Goal: Task Accomplishment & Management: Use online tool/utility

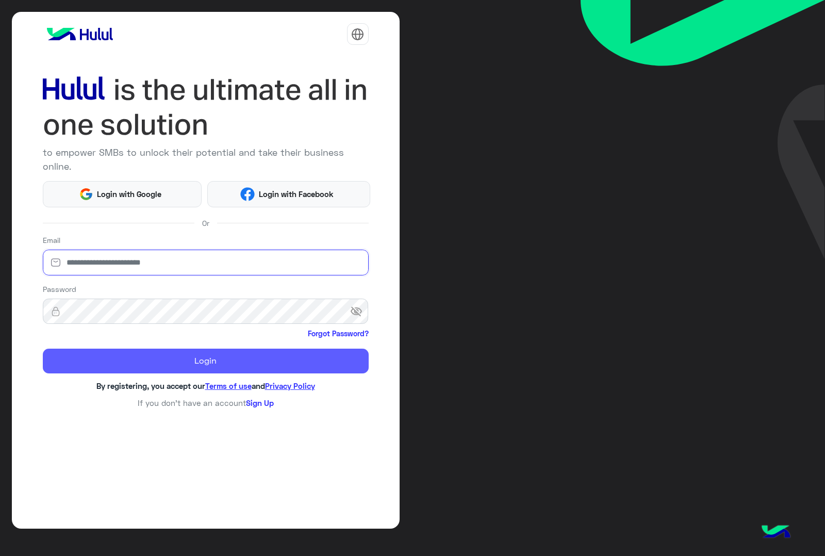
type input "**********"
click at [114, 354] on button "Login" at bounding box center [206, 360] width 326 height 25
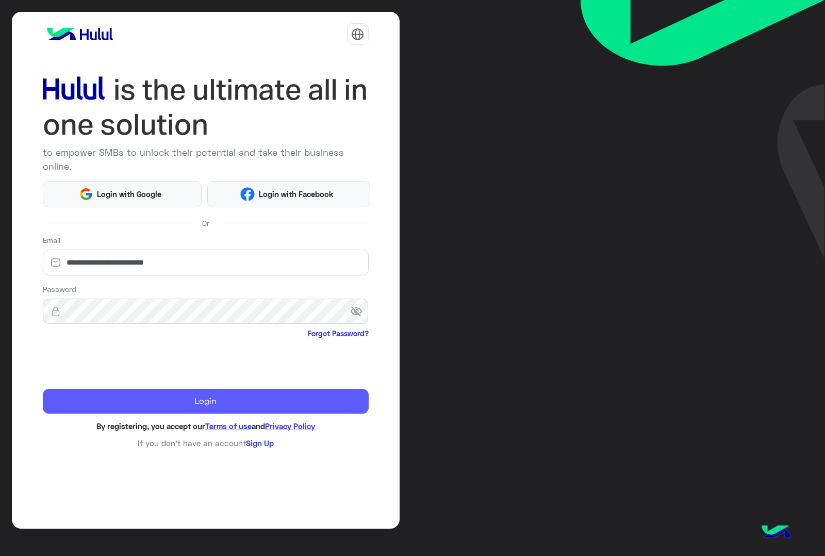
click at [284, 389] on button "Login" at bounding box center [206, 401] width 326 height 25
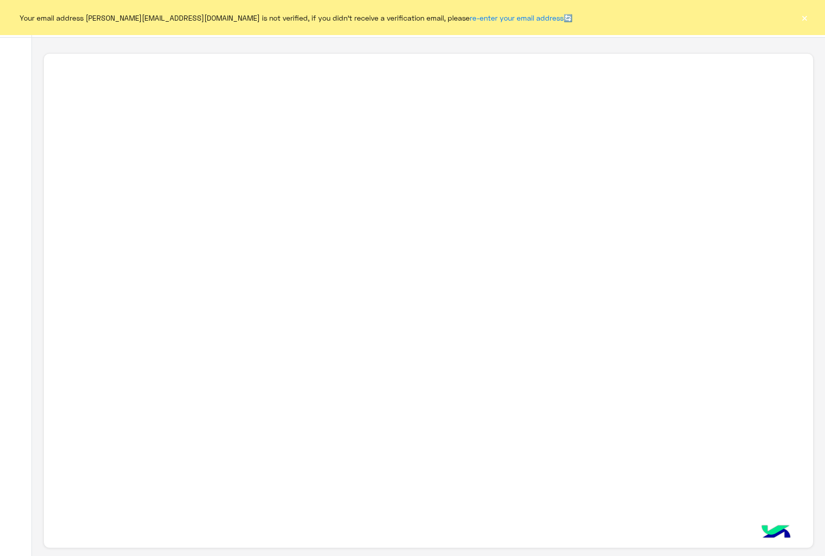
click at [803, 14] on button "×" at bounding box center [804, 17] width 10 height 10
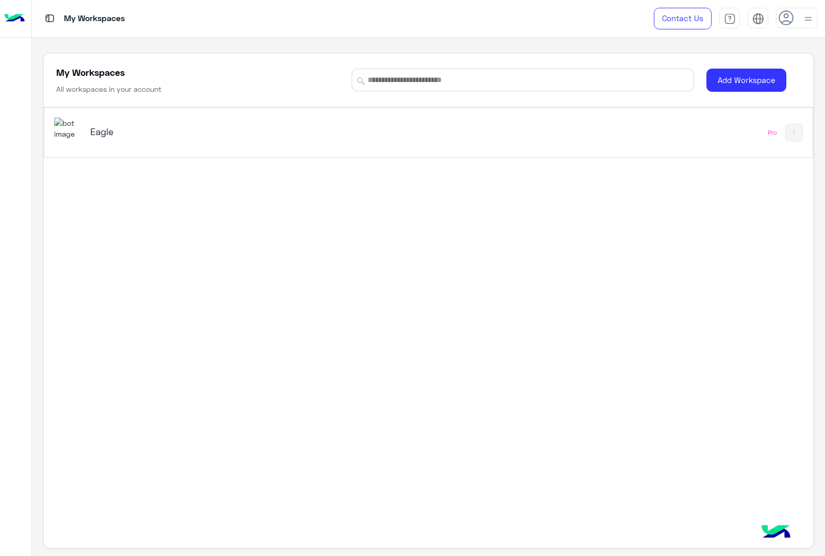
click at [117, 143] on div "Eagle" at bounding box center [278, 133] width 449 height 30
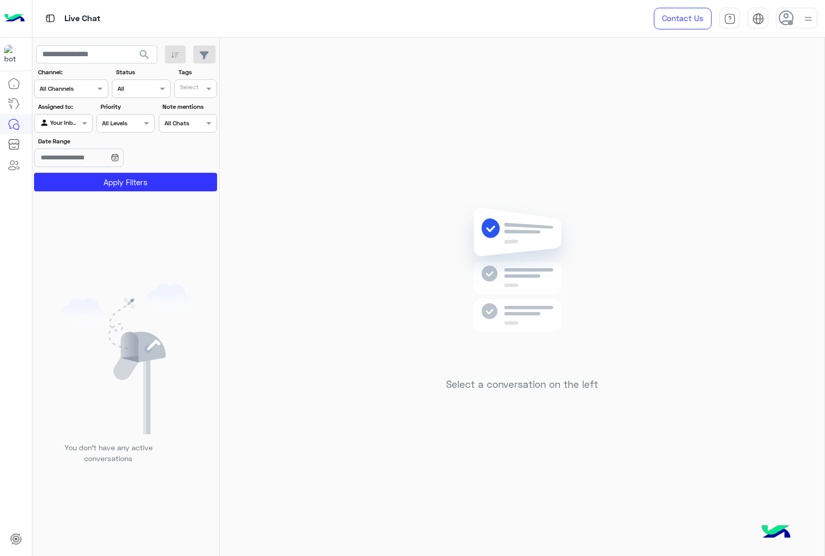
click at [794, 20] on div at bounding box center [796, 18] width 41 height 21
click at [746, 77] on label "Online" at bounding box center [752, 79] width 112 height 19
click at [812, 18] on img at bounding box center [808, 19] width 12 height 12
